Goal: Check status: Check status

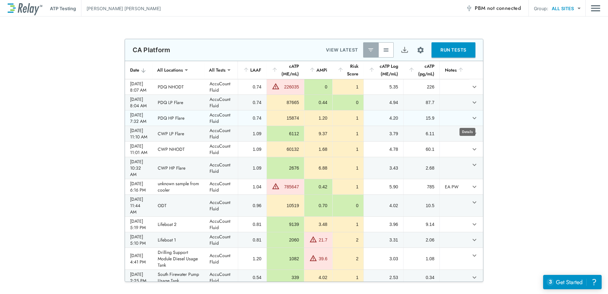
click at [471, 120] on icon "expand row" at bounding box center [475, 118] width 8 height 8
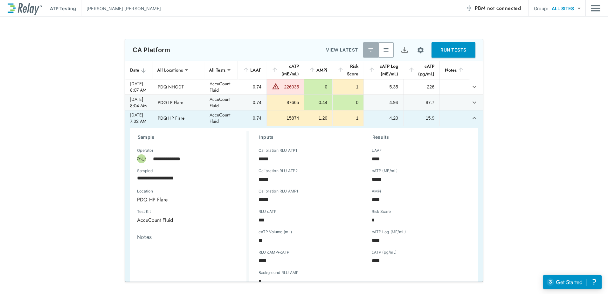
scroll to position [32, 0]
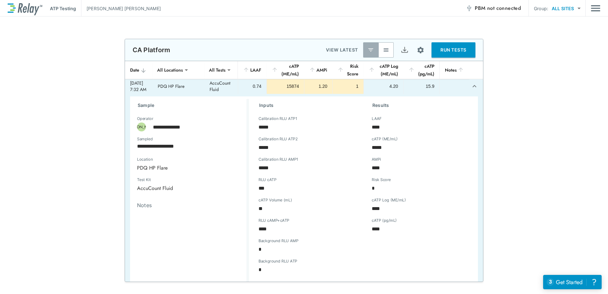
click at [473, 86] on icon "expand row" at bounding box center [475, 86] width 4 height 2
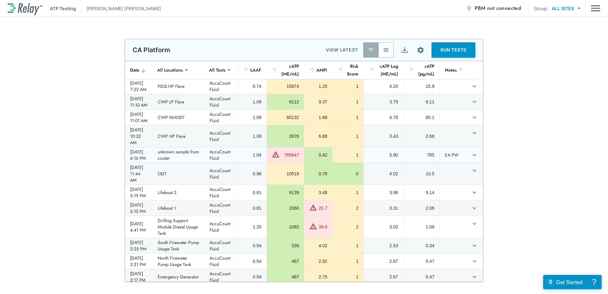
scroll to position [0, 0]
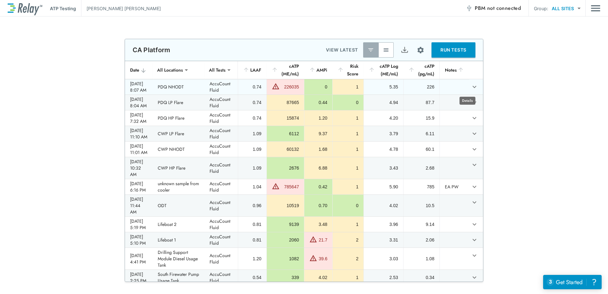
click at [471, 89] on icon "expand row" at bounding box center [475, 87] width 8 height 8
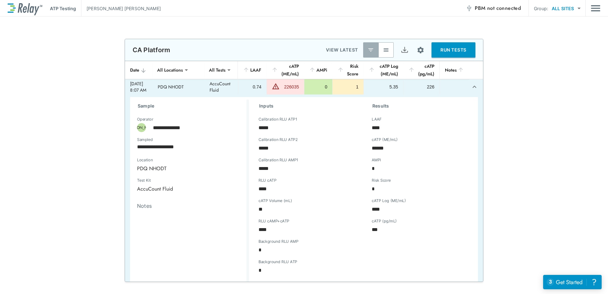
click at [472, 86] on button "expand row" at bounding box center [474, 86] width 11 height 11
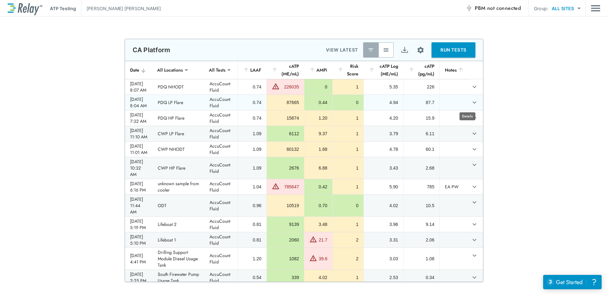
click at [471, 101] on icon "expand row" at bounding box center [475, 103] width 8 height 8
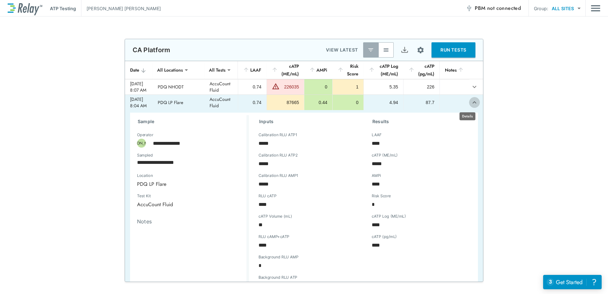
click at [471, 102] on icon "expand row" at bounding box center [475, 103] width 8 height 8
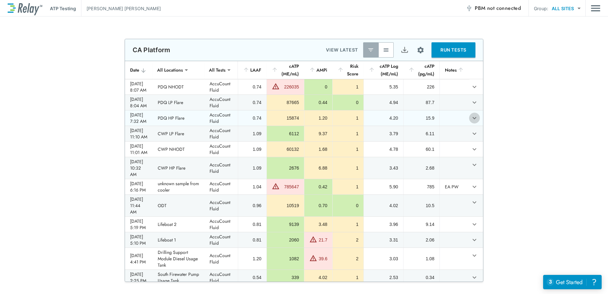
click at [473, 118] on icon "expand row" at bounding box center [475, 118] width 4 height 2
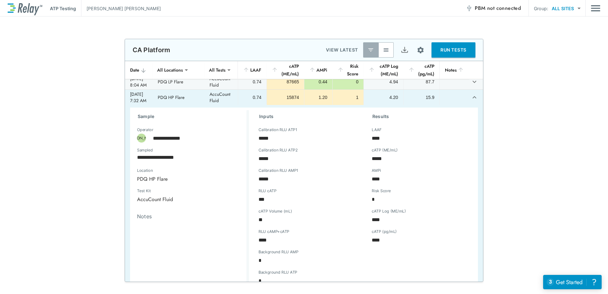
scroll to position [32, 0]
